Goal: Task Accomplishment & Management: Use online tool/utility

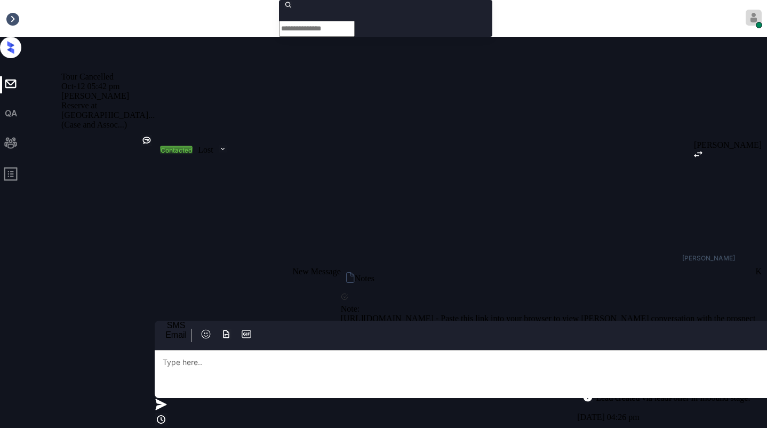
scroll to position [5862, 0]
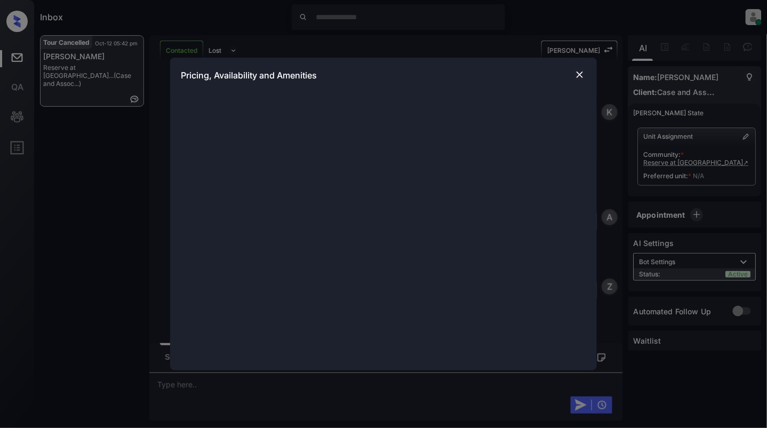
scroll to position [5862, 0]
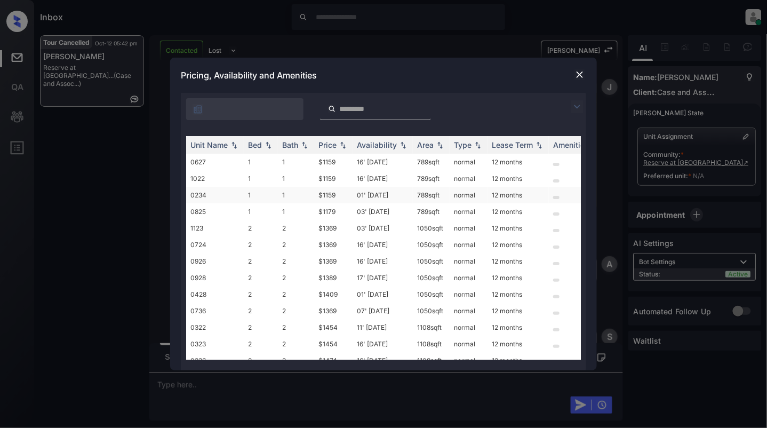
click at [286, 196] on td "1" at bounding box center [296, 195] width 36 height 17
drag, startPoint x: 286, startPoint y: 196, endPoint x: 464, endPoint y: 129, distance: 190.1
click at [286, 197] on td "1" at bounding box center [296, 195] width 36 height 17
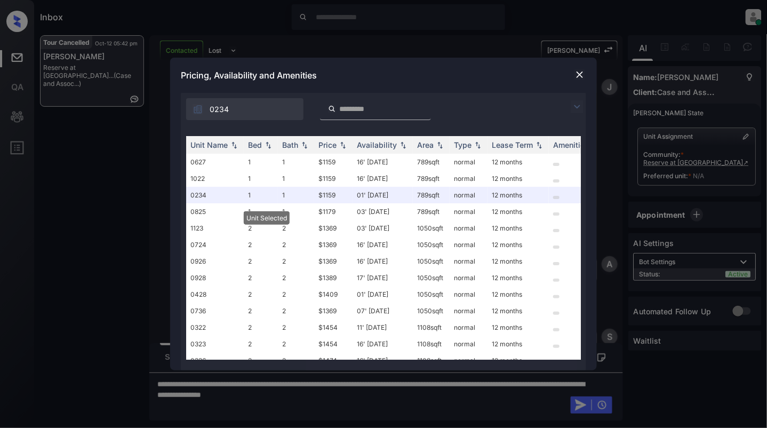
click at [575, 74] on img at bounding box center [580, 74] width 11 height 11
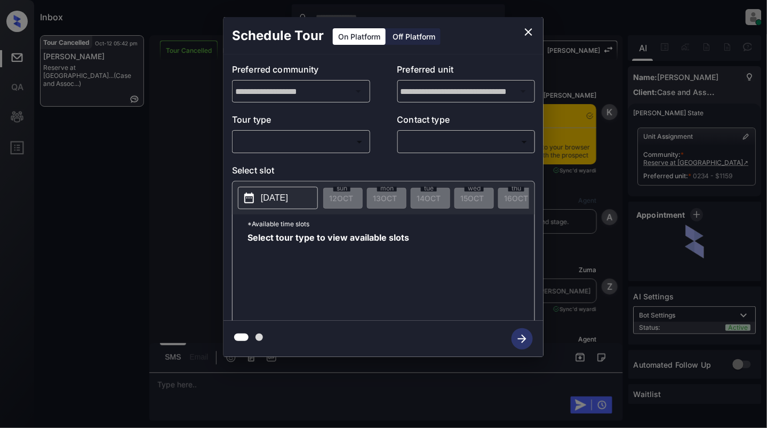
scroll to position [7142, 0]
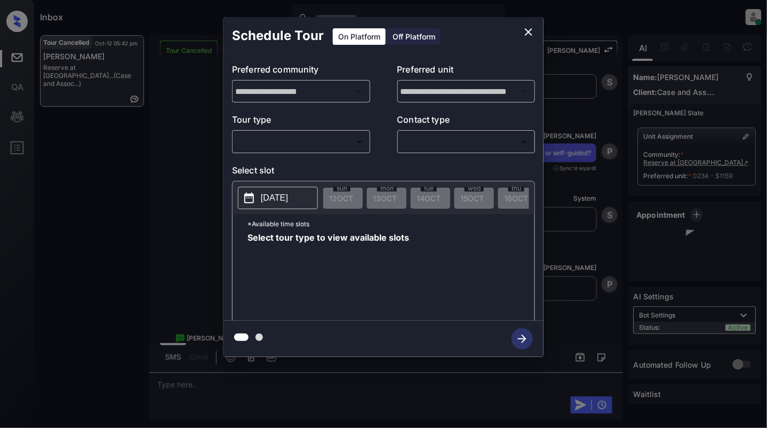
click at [284, 152] on div "​ ​" at bounding box center [301, 141] width 138 height 23
click at [273, 142] on body "Inbox [PERSON_NAME] Online Set yourself offline Set yourself on break Profile S…" at bounding box center [383, 214] width 767 height 428
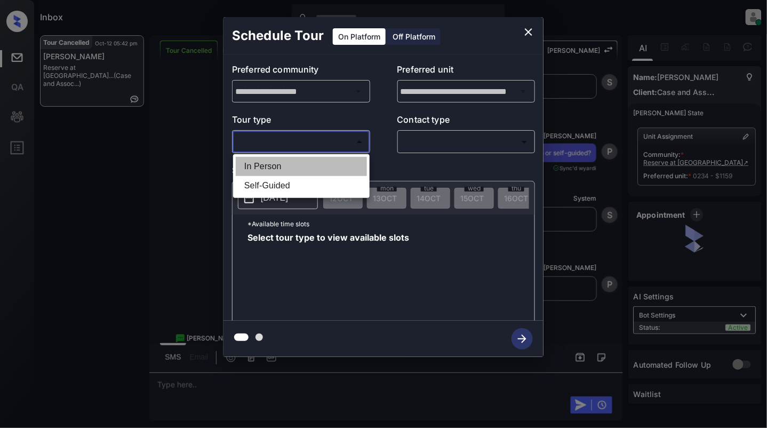
click at [263, 165] on li "In Person" at bounding box center [301, 166] width 131 height 19
type input "********"
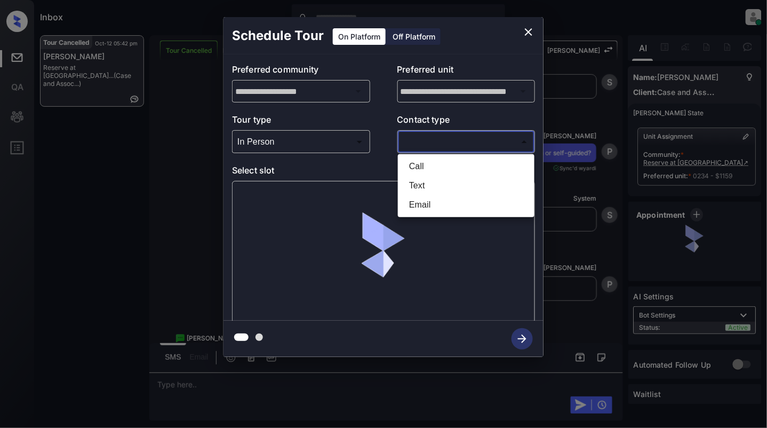
click at [504, 135] on body "Inbox [PERSON_NAME] Online Set yourself offline Set yourself on break Profile S…" at bounding box center [383, 214] width 767 height 428
click at [417, 182] on li "Text" at bounding box center [466, 185] width 131 height 19
type input "****"
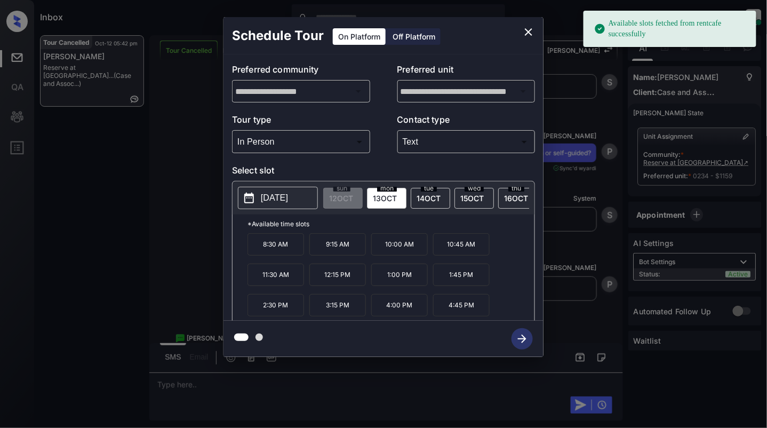
click at [261, 208] on button "[DATE]" at bounding box center [278, 198] width 80 height 22
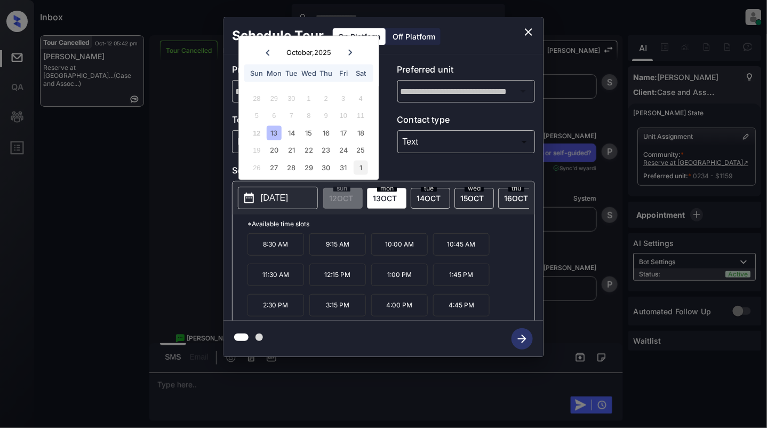
click at [364, 163] on div "1" at bounding box center [361, 167] width 14 height 14
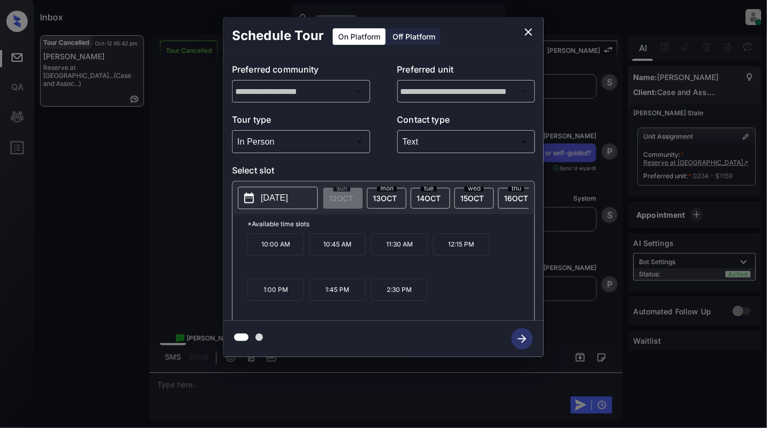
click at [414, 254] on p "11:30 AM" at bounding box center [399, 244] width 57 height 22
click at [524, 339] on icon "button" at bounding box center [522, 338] width 9 height 9
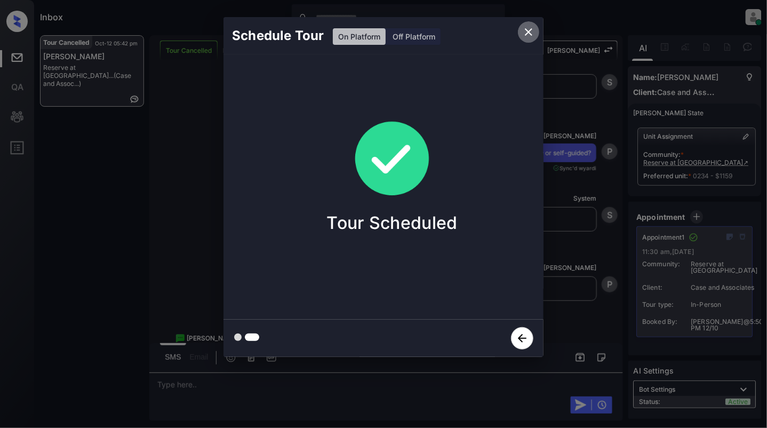
click at [528, 31] on icon "close" at bounding box center [528, 31] width 7 height 7
